Goal: Task Accomplishment & Management: Use online tool/utility

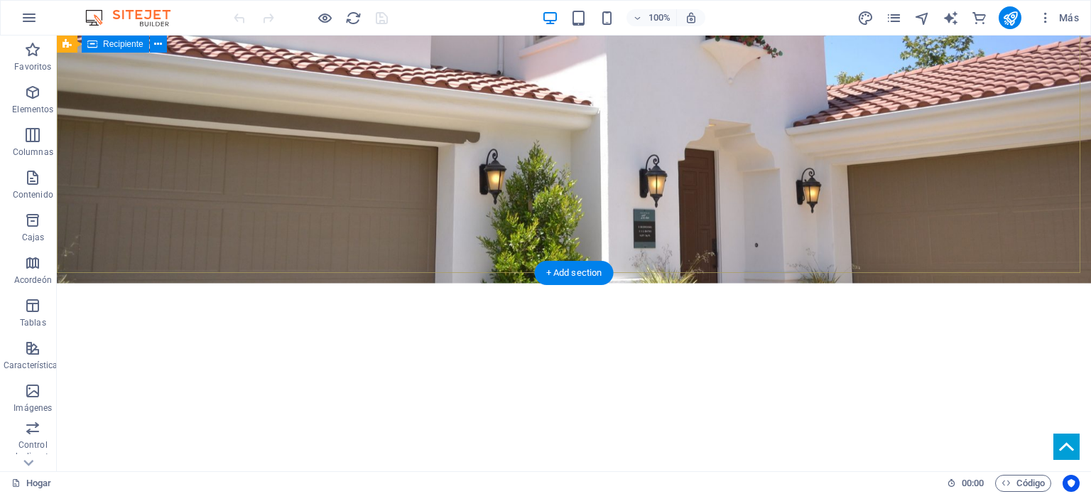
scroll to position [118, 0]
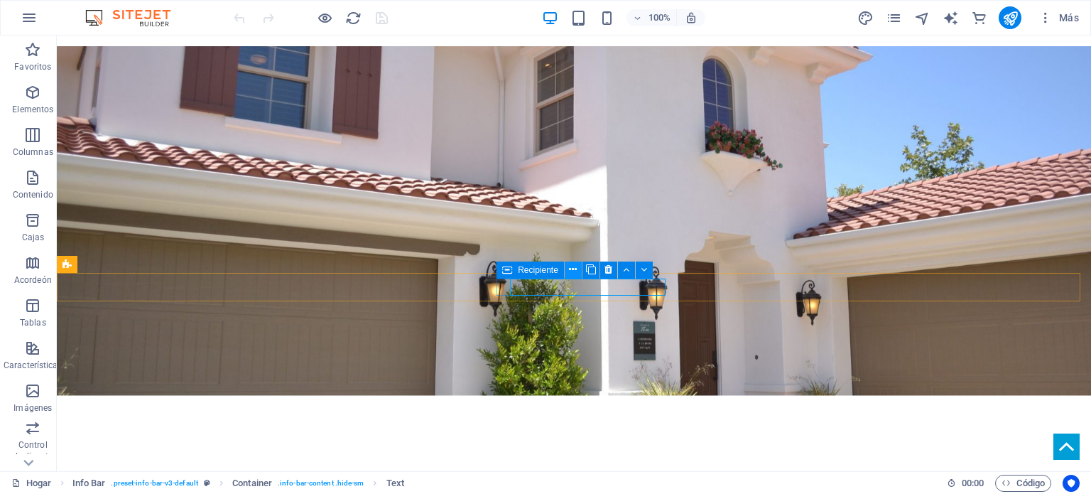
click at [571, 269] on icon at bounding box center [573, 269] width 8 height 15
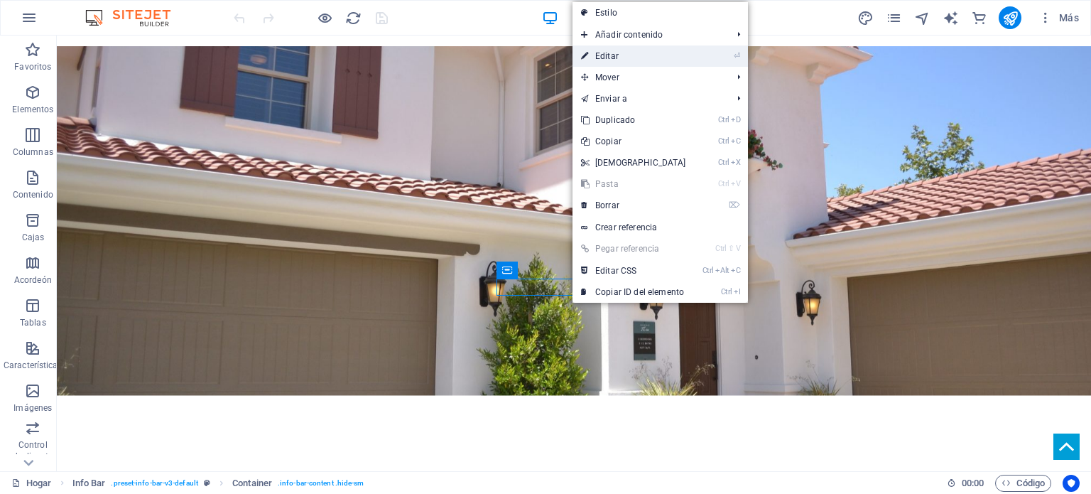
click at [614, 54] on font "Editar" at bounding box center [606, 56] width 23 height 10
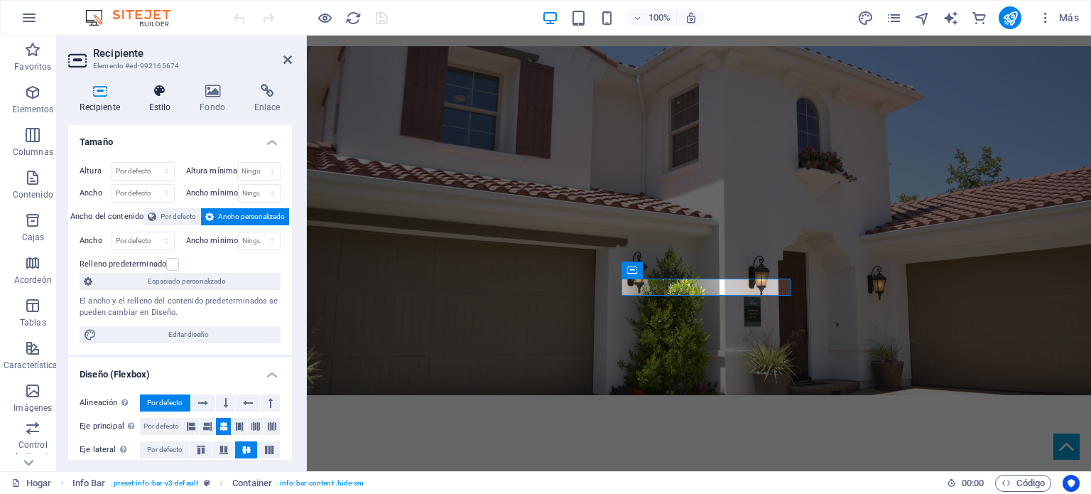
click at [163, 97] on icon at bounding box center [159, 91] width 45 height 14
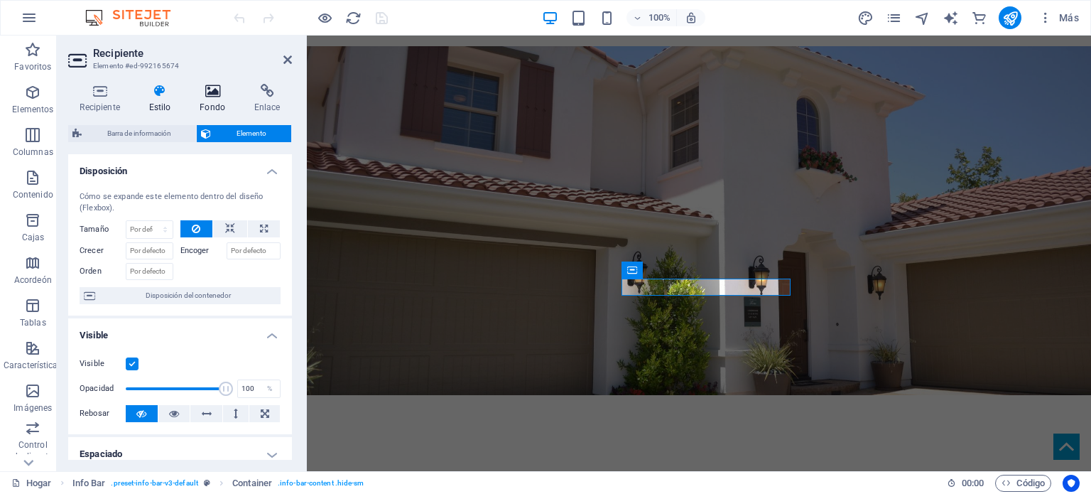
click at [214, 92] on icon at bounding box center [212, 91] width 49 height 14
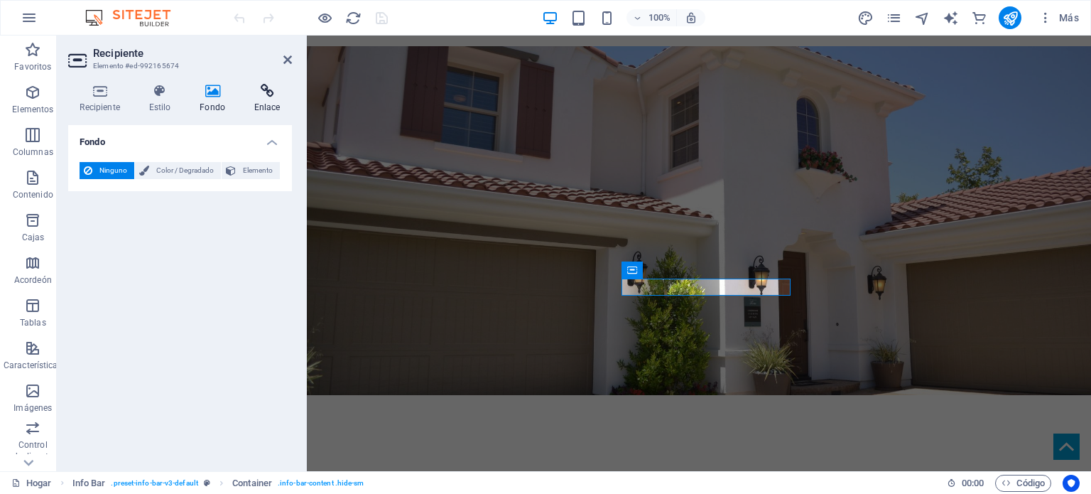
click at [266, 92] on icon at bounding box center [267, 91] width 50 height 14
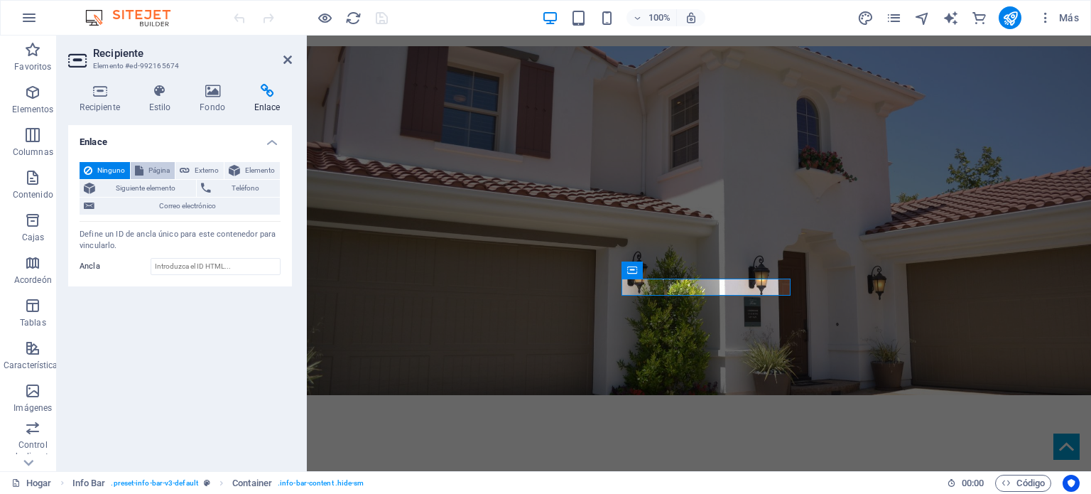
click at [156, 169] on font "Página" at bounding box center [158, 170] width 21 height 8
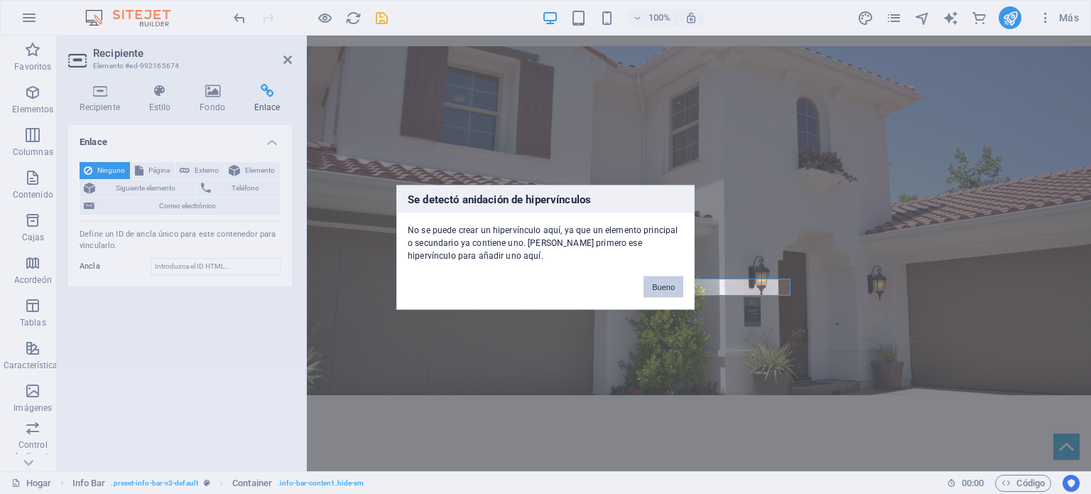
click at [673, 289] on font "Bueno" at bounding box center [663, 286] width 23 height 9
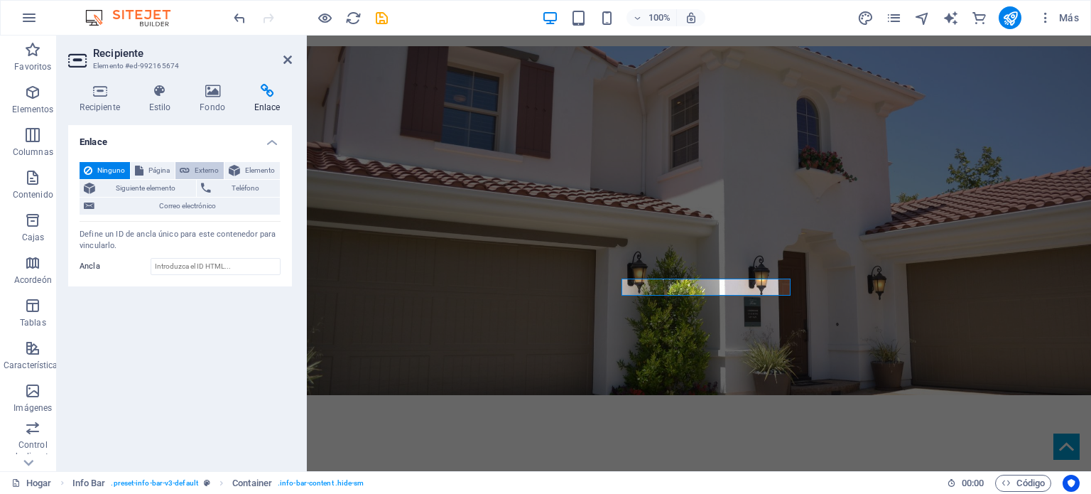
click at [202, 168] on font "Externo" at bounding box center [207, 170] width 24 height 8
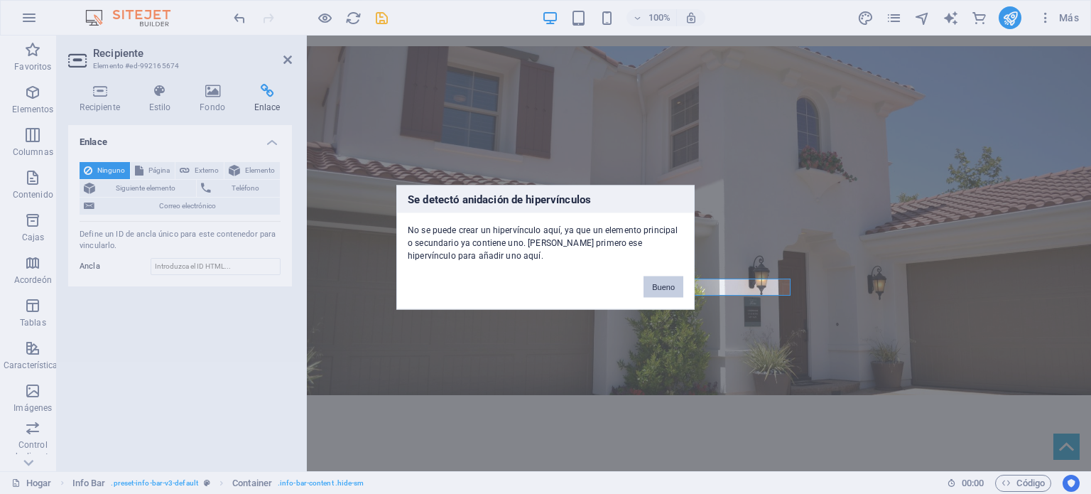
click at [655, 283] on font "Bueno" at bounding box center [663, 286] width 23 height 9
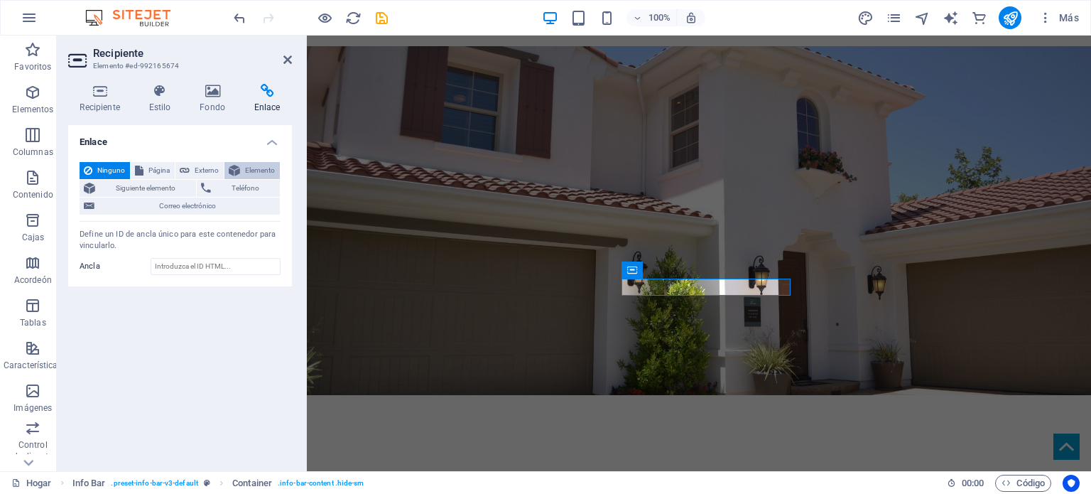
click at [263, 168] on font "Elemento" at bounding box center [260, 170] width 30 height 8
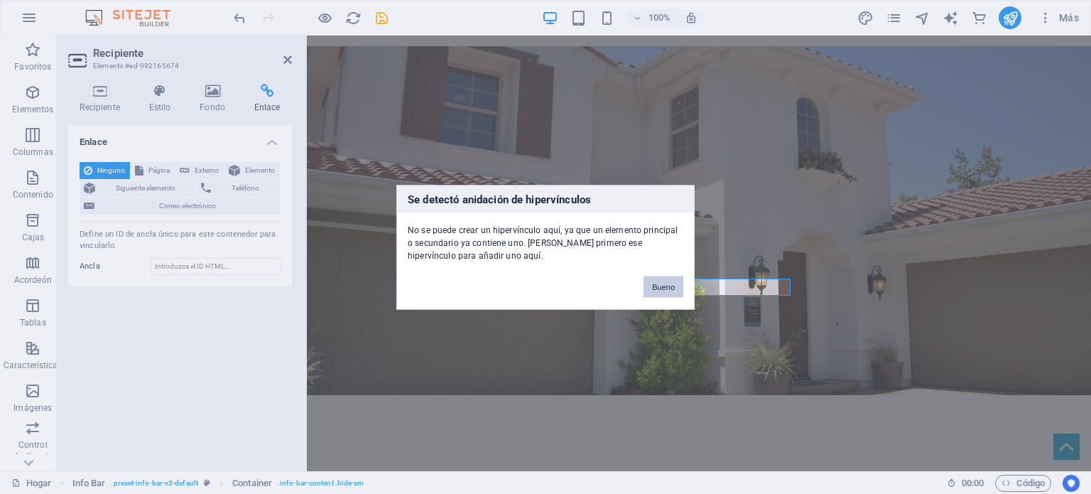
click at [656, 288] on font "Bueno" at bounding box center [663, 286] width 23 height 9
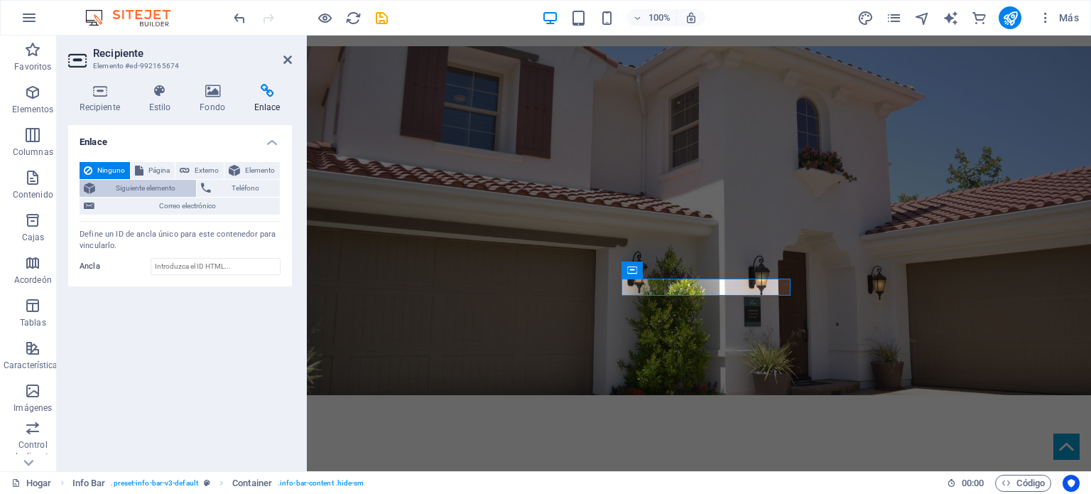
click at [172, 190] on font "Siguiente elemento" at bounding box center [146, 188] width 60 height 8
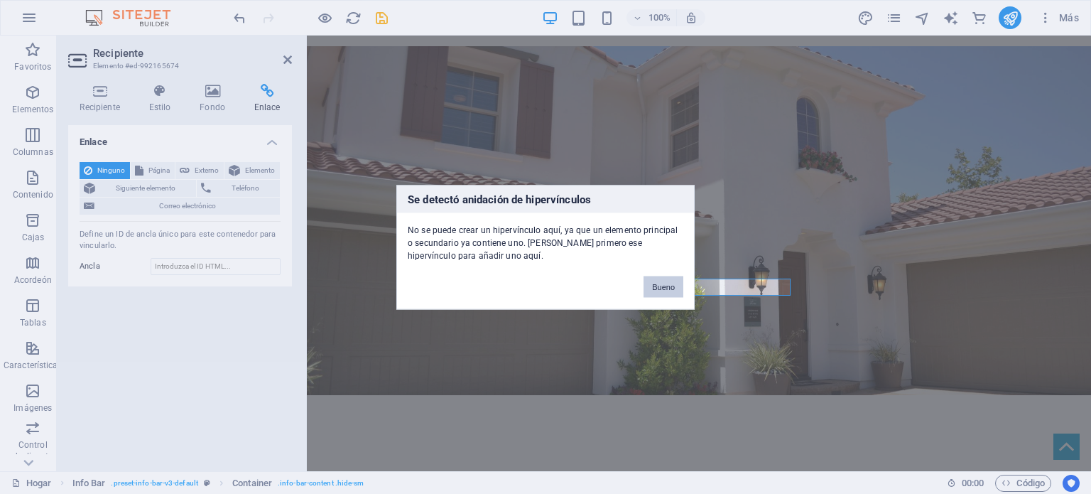
click at [663, 285] on font "Bueno" at bounding box center [663, 286] width 23 height 9
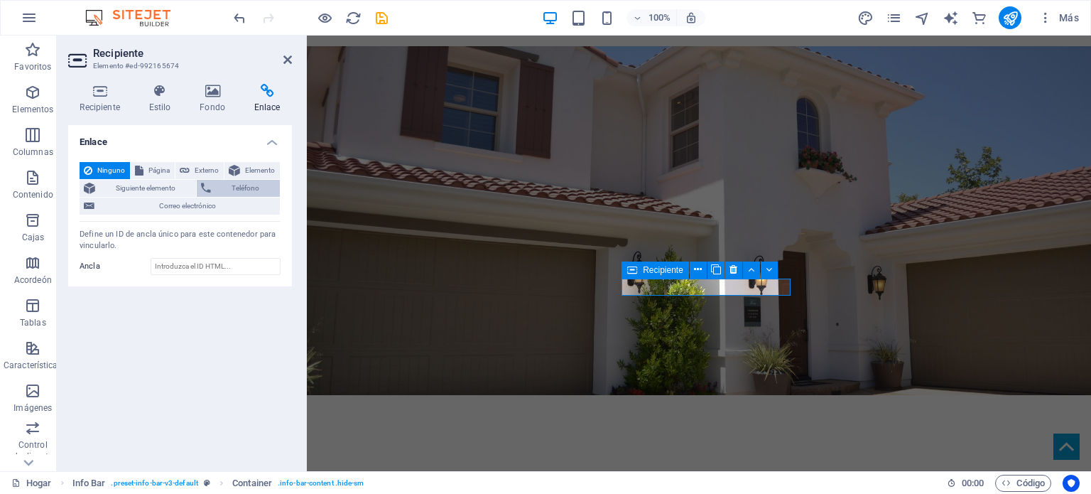
click at [253, 184] on font "Teléfono" at bounding box center [246, 188] width 28 height 8
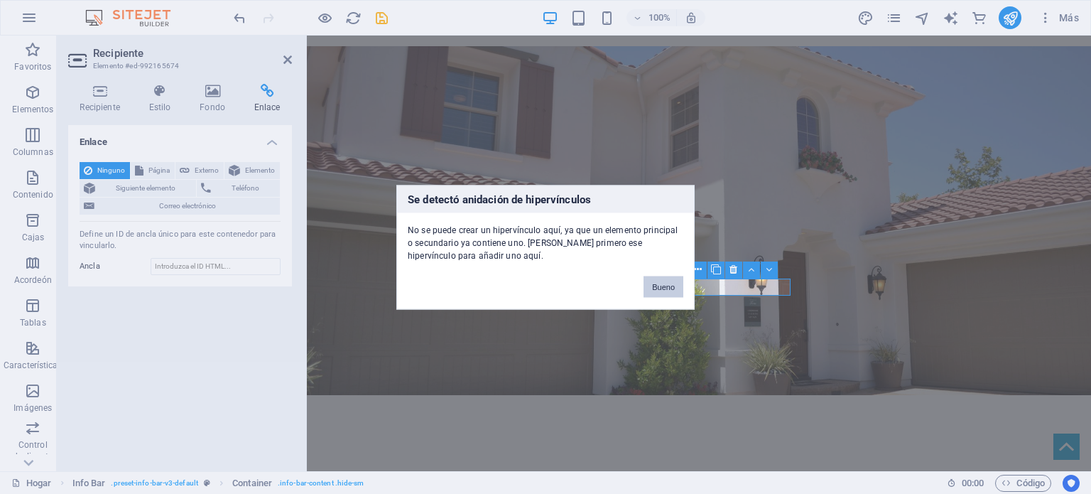
click at [665, 286] on font "Bueno" at bounding box center [663, 286] width 23 height 9
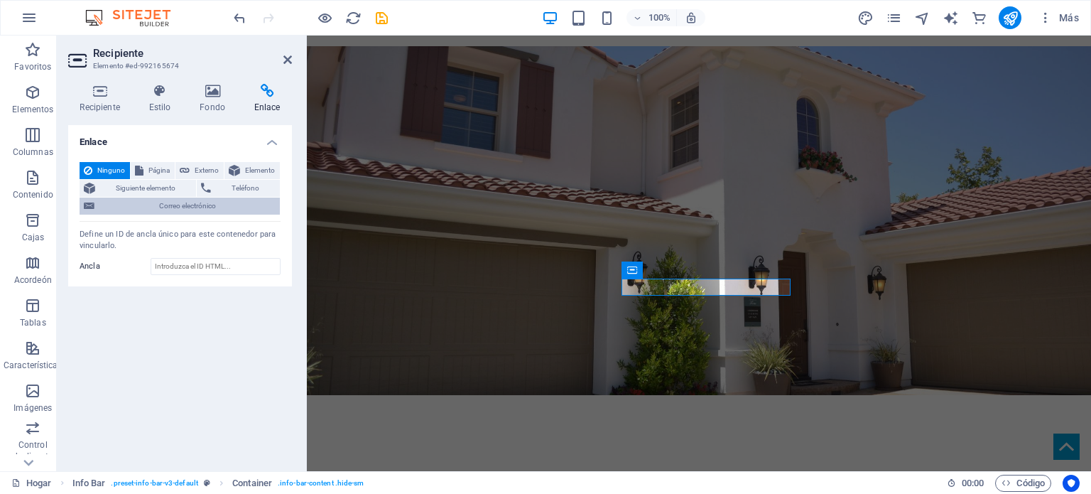
click at [200, 205] on font "Correo electrónico" at bounding box center [187, 206] width 57 height 8
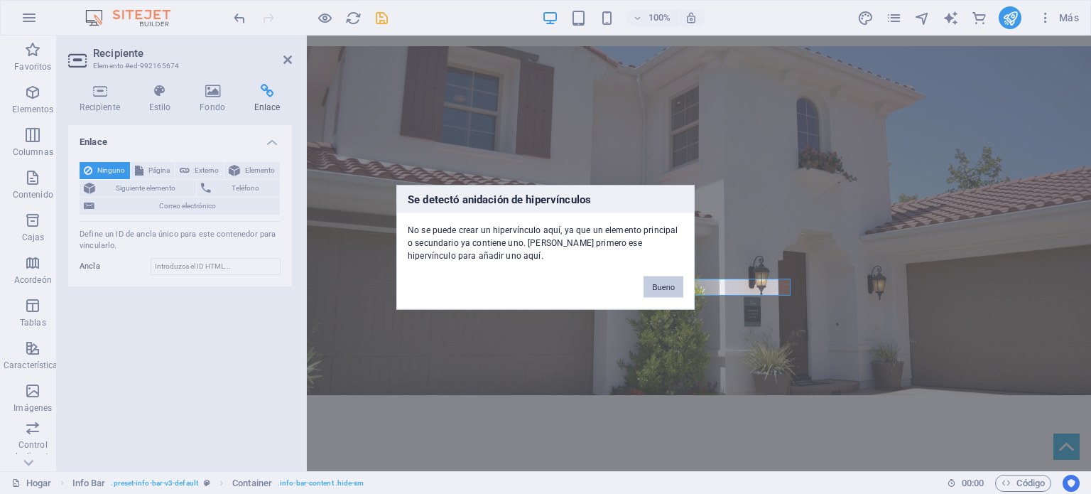
click at [666, 283] on font "Bueno" at bounding box center [663, 286] width 23 height 9
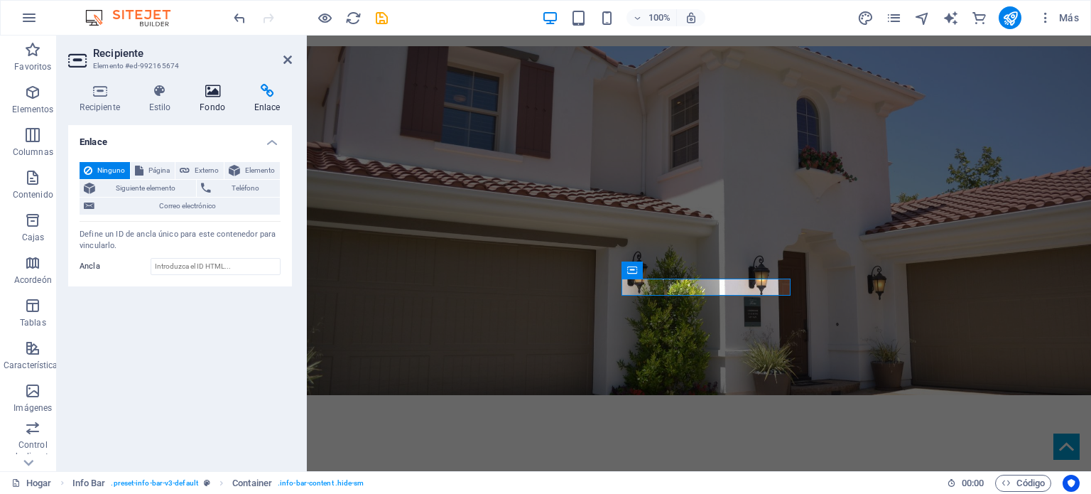
click at [213, 96] on icon at bounding box center [212, 91] width 49 height 14
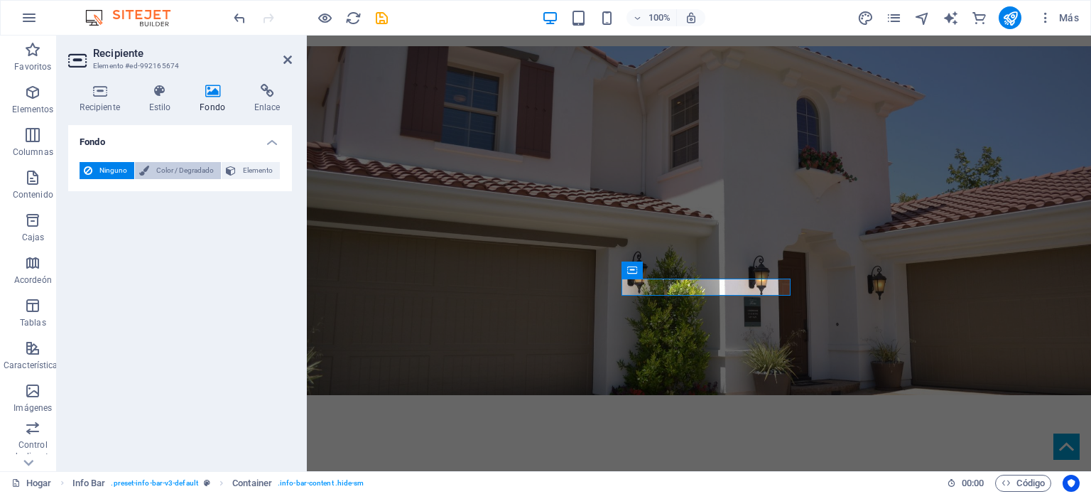
click at [191, 175] on span "Color / Degradado" at bounding box center [184, 170] width 63 height 17
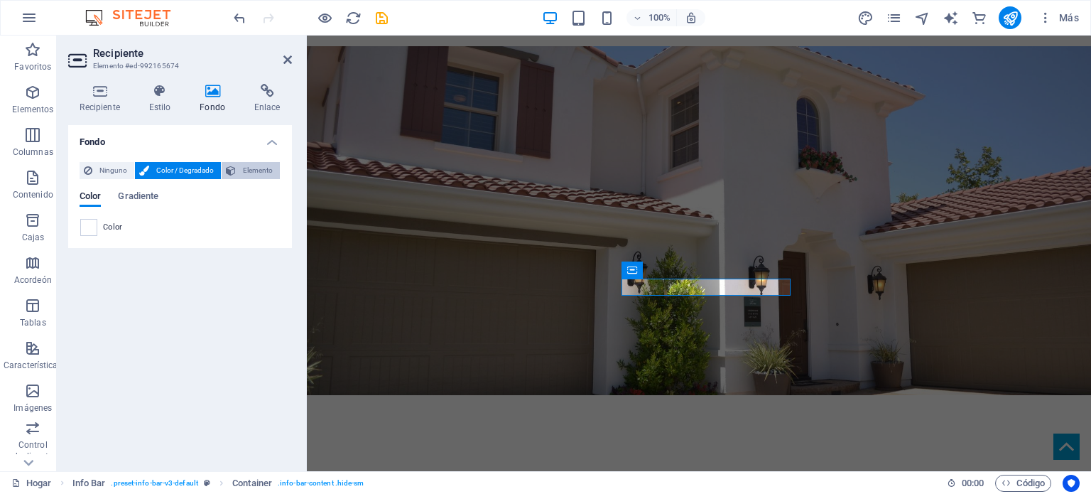
click at [254, 168] on font "Elemento" at bounding box center [258, 170] width 30 height 8
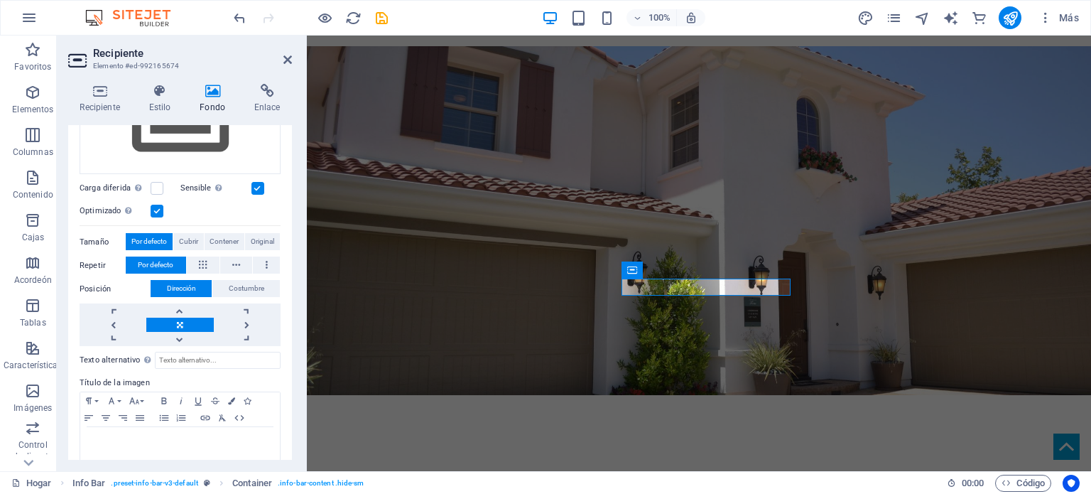
scroll to position [230, 0]
